Goal: Navigation & Orientation: Understand site structure

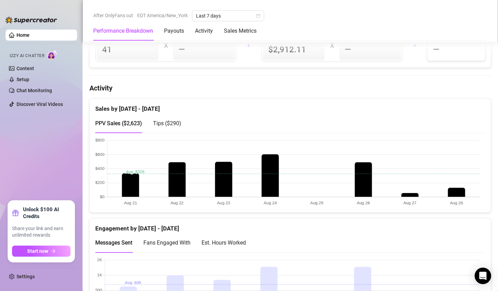
scroll to position [316, 0]
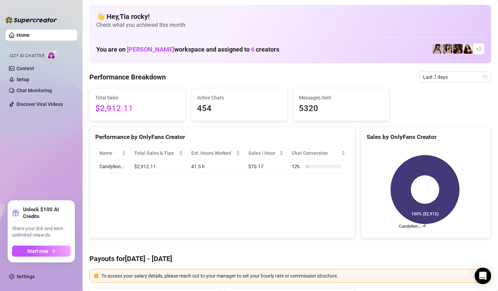
click at [2, 42] on aside "Home Izzy AI Chatter Content Setup Chat Monitoring Discover Viral Videos Unlock…" at bounding box center [41, 145] width 83 height 291
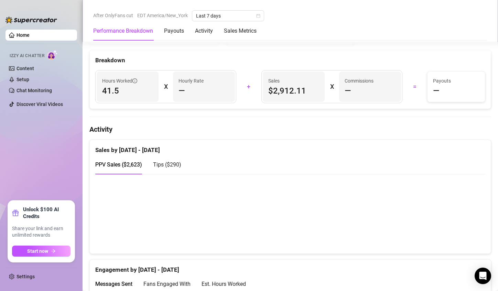
scroll to position [275, 0]
